Goal: Check status: Check status

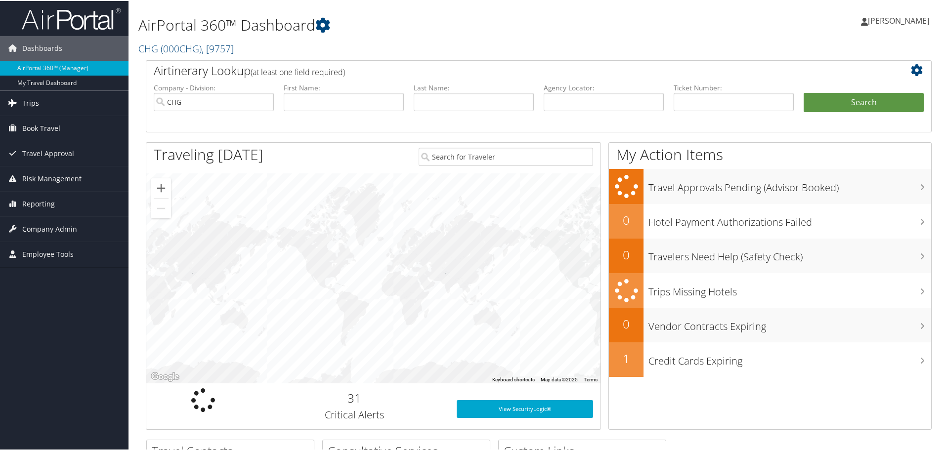
click at [35, 102] on span "Trips" at bounding box center [30, 102] width 17 height 25
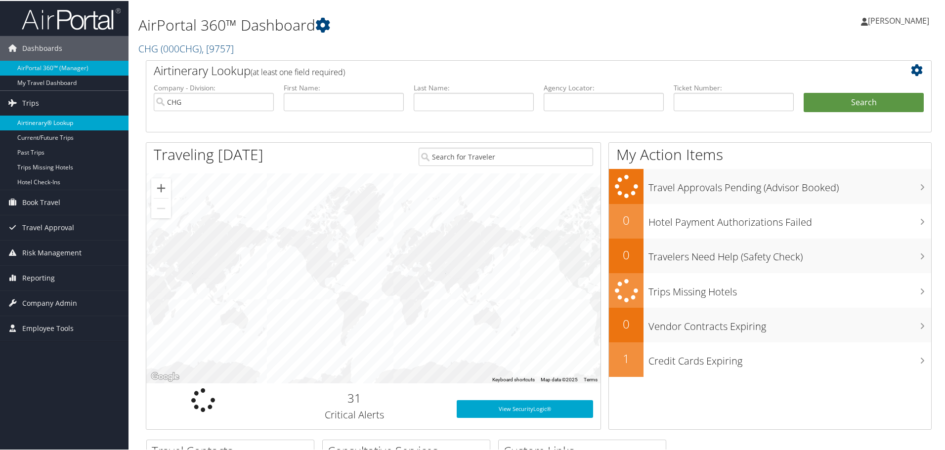
click at [58, 121] on link "Airtinerary® Lookup" at bounding box center [64, 122] width 129 height 15
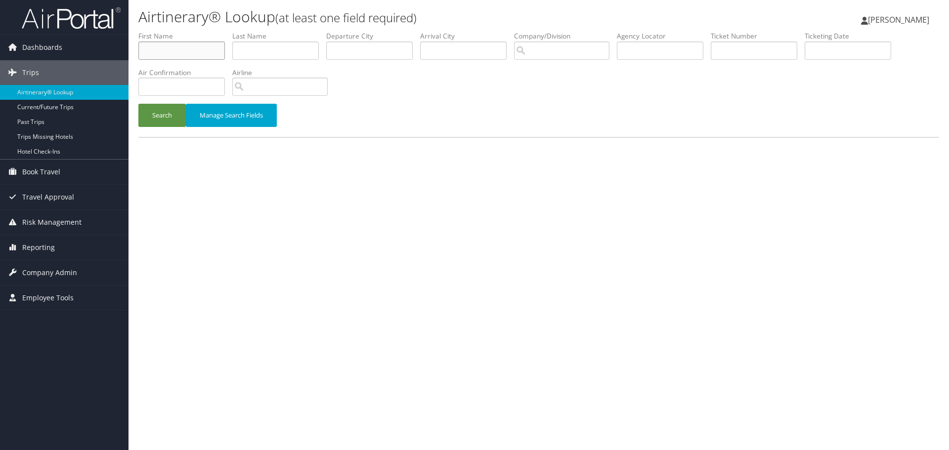
click at [213, 42] on input "text" at bounding box center [181, 51] width 87 height 18
type input "[PERSON_NAME]"
click at [171, 114] on button "Search" at bounding box center [161, 115] width 47 height 23
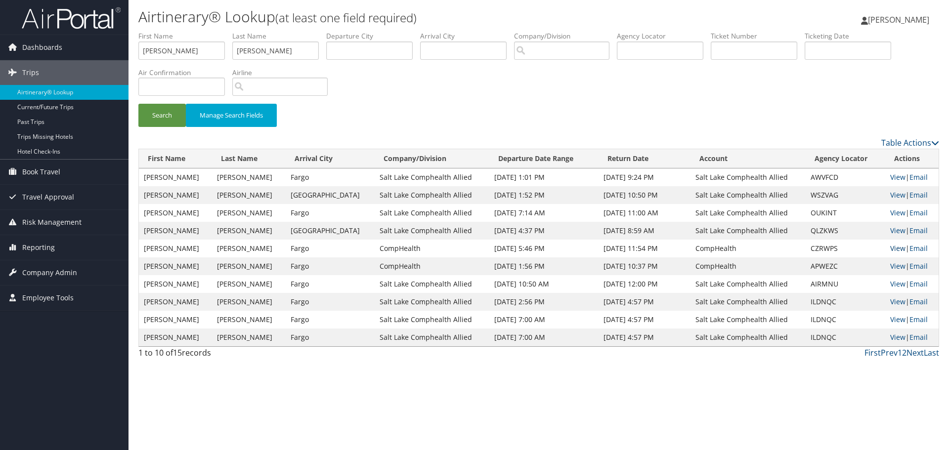
click at [891, 250] on link "View" at bounding box center [898, 248] width 15 height 9
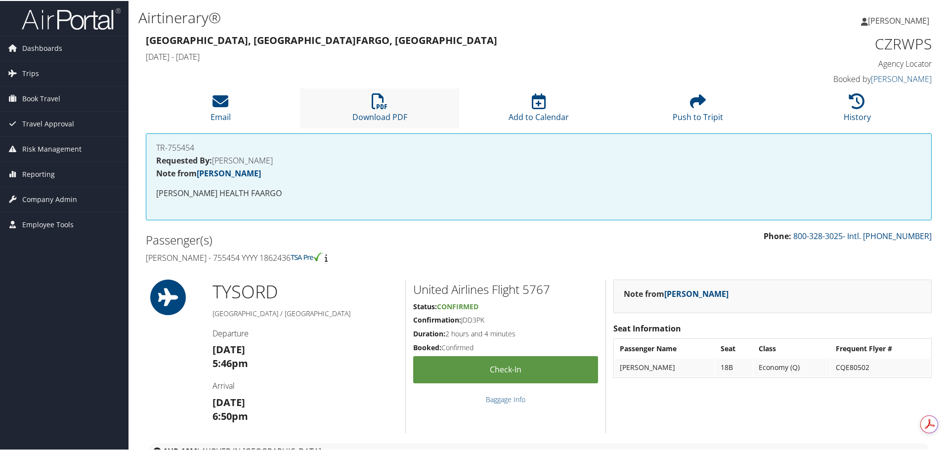
click at [368, 95] on li "Download PDF" at bounding box center [379, 108] width 159 height 40
